Goal: Use online tool/utility: Utilize a website feature to perform a specific function

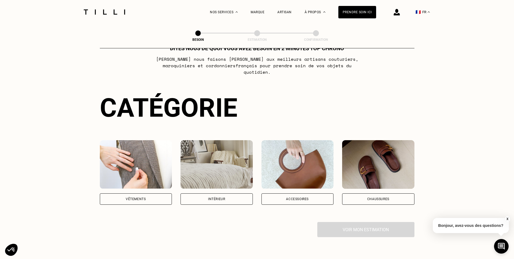
scroll to position [54, 0]
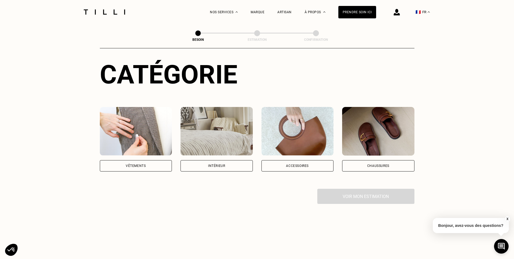
click at [142, 160] on div "Vêtements" at bounding box center [136, 165] width 72 height 11
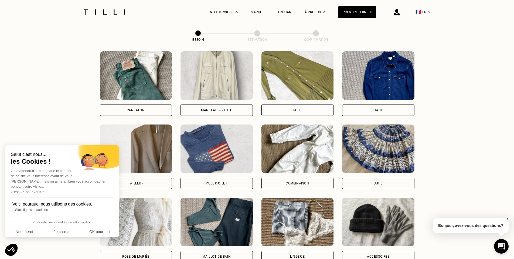
scroll to position [257, 0]
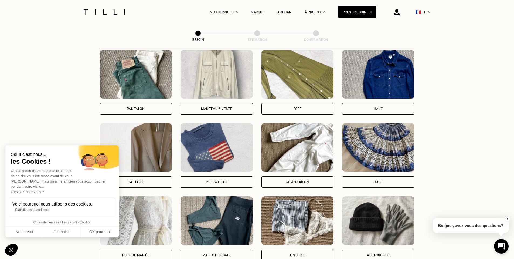
click at [139, 110] on div "Pantalon Manteau & Veste Robe Haut Tailleur Pull & gilet Combinaison Jupe Robe …" at bounding box center [257, 155] width 315 height 211
click at [139, 106] on div "Pantalon" at bounding box center [136, 108] width 72 height 11
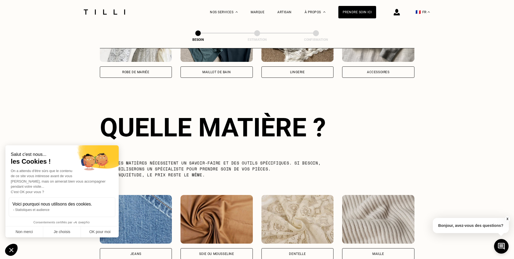
scroll to position [470, 0]
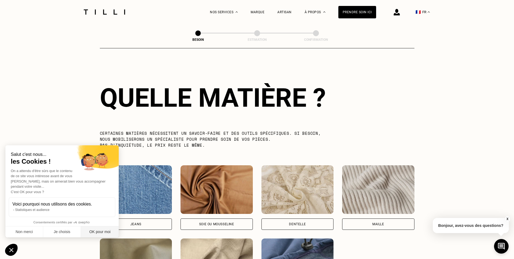
click at [93, 234] on button "OK pour moi" at bounding box center [100, 231] width 38 height 11
click at [139, 189] on img at bounding box center [136, 189] width 72 height 49
select select "FR"
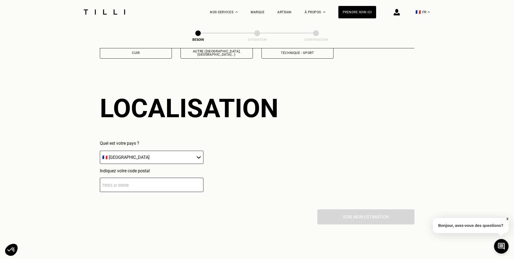
scroll to position [725, 0]
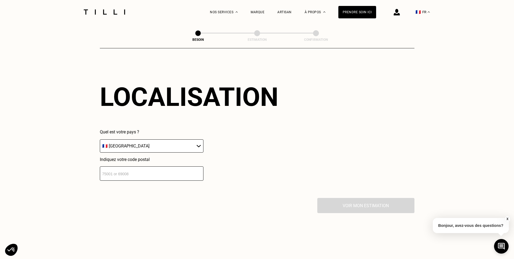
click at [152, 172] on input "number" at bounding box center [152, 173] width 104 height 14
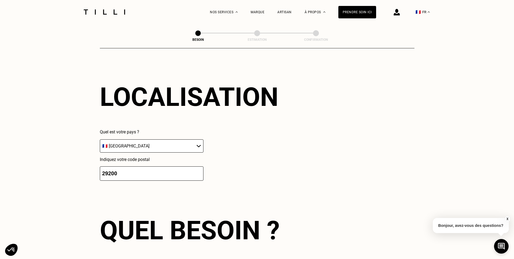
type input "29200"
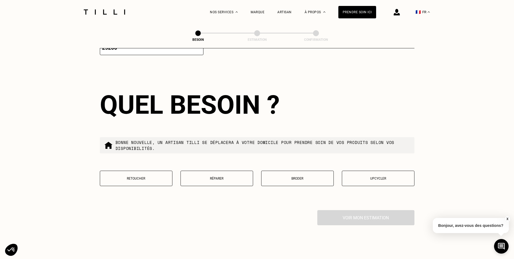
scroll to position [859, 0]
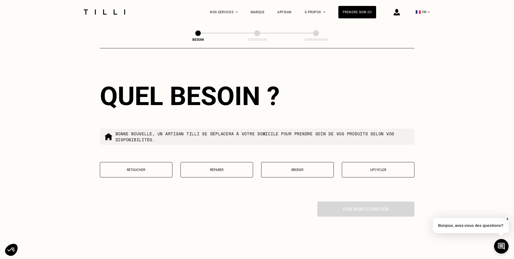
click at [216, 171] on button "Réparer" at bounding box center [216, 169] width 73 height 15
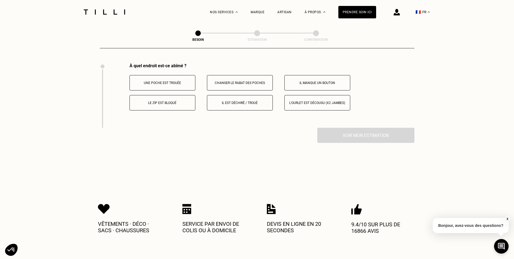
scroll to position [998, 0]
click at [240, 101] on p "Il est déchiré / troué" at bounding box center [240, 103] width 60 height 4
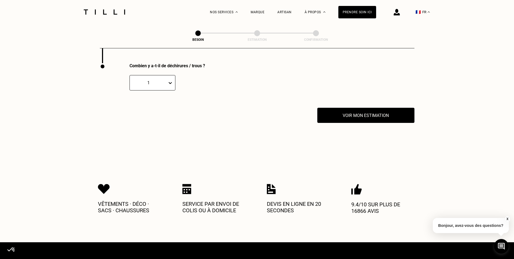
scroll to position [1062, 0]
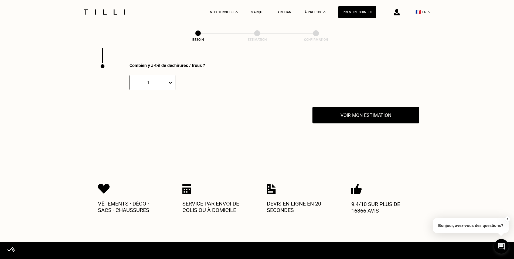
click at [359, 116] on button "Voir mon estimation" at bounding box center [365, 115] width 107 height 17
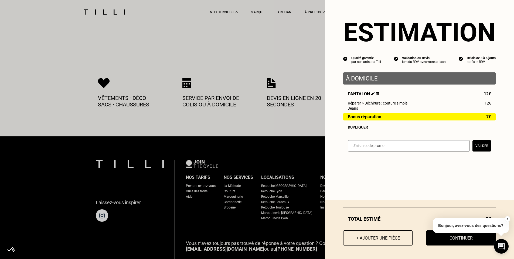
scroll to position [1170, 0]
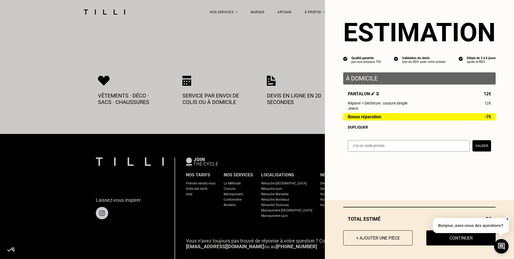
click at [507, 219] on button "X" at bounding box center [506, 219] width 5 height 6
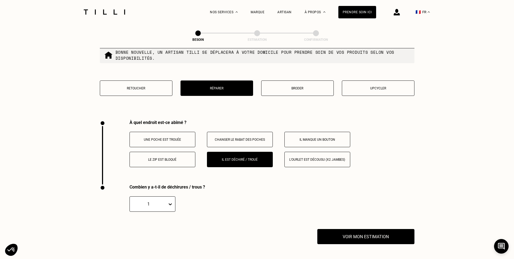
scroll to position [1008, 0]
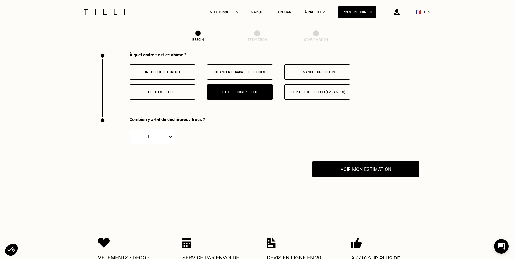
click at [372, 174] on button "Voir mon estimation" at bounding box center [365, 169] width 107 height 17
